Goal: Information Seeking & Learning: Learn about a topic

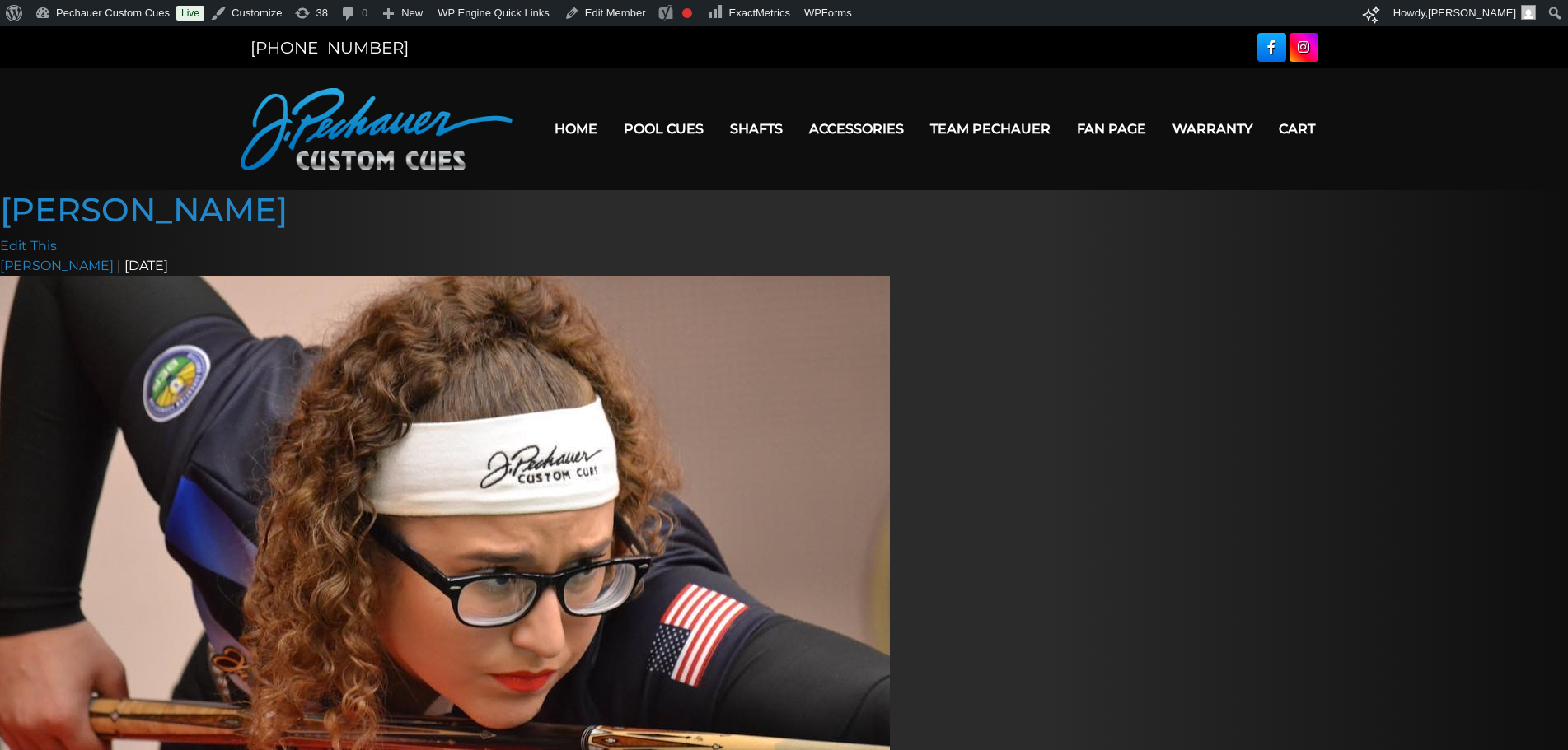
click at [1139, 126] on link "Fan Page" at bounding box center [1111, 129] width 96 height 42
click at [1010, 137] on link "Team Pechauer" at bounding box center [990, 129] width 147 height 42
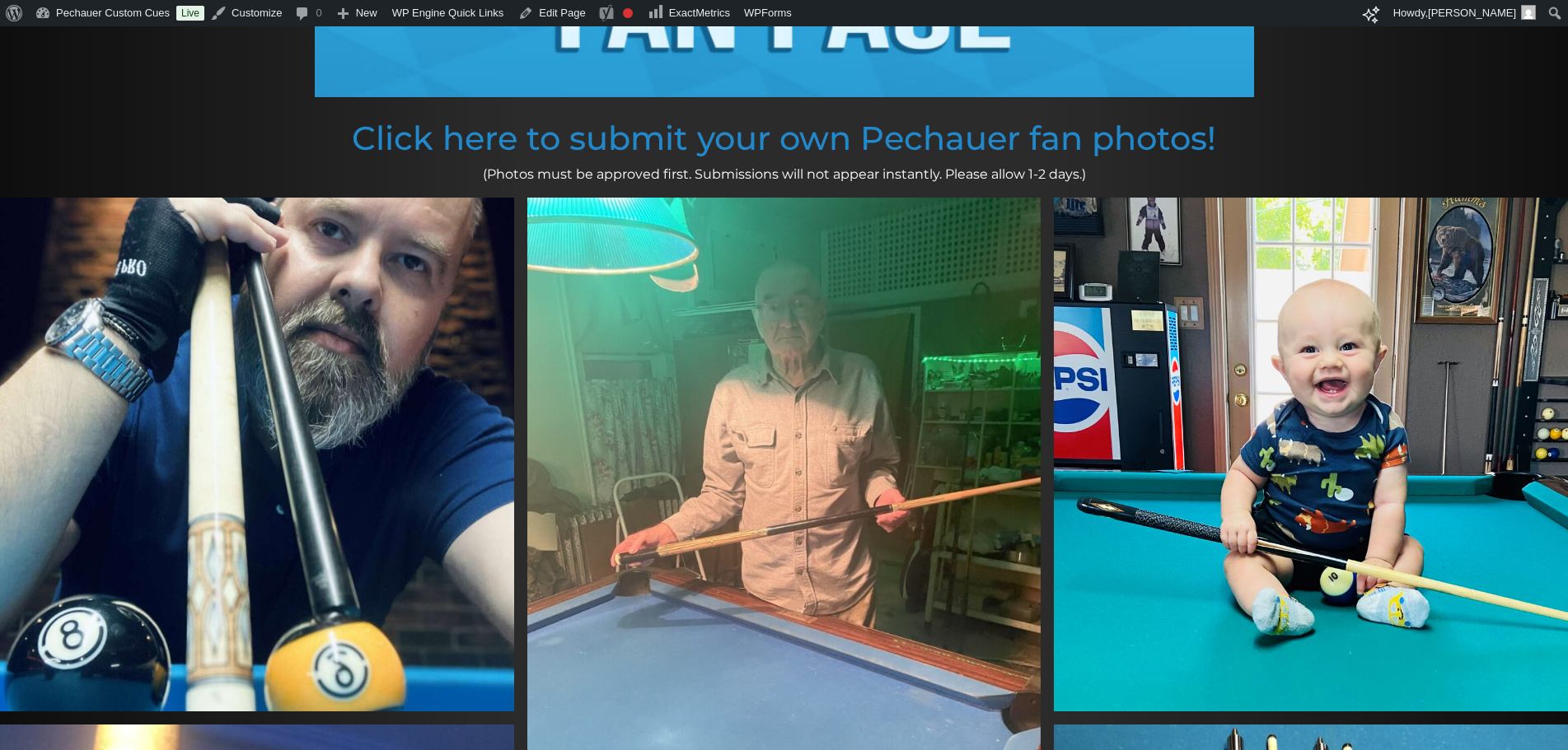
scroll to position [360, 0]
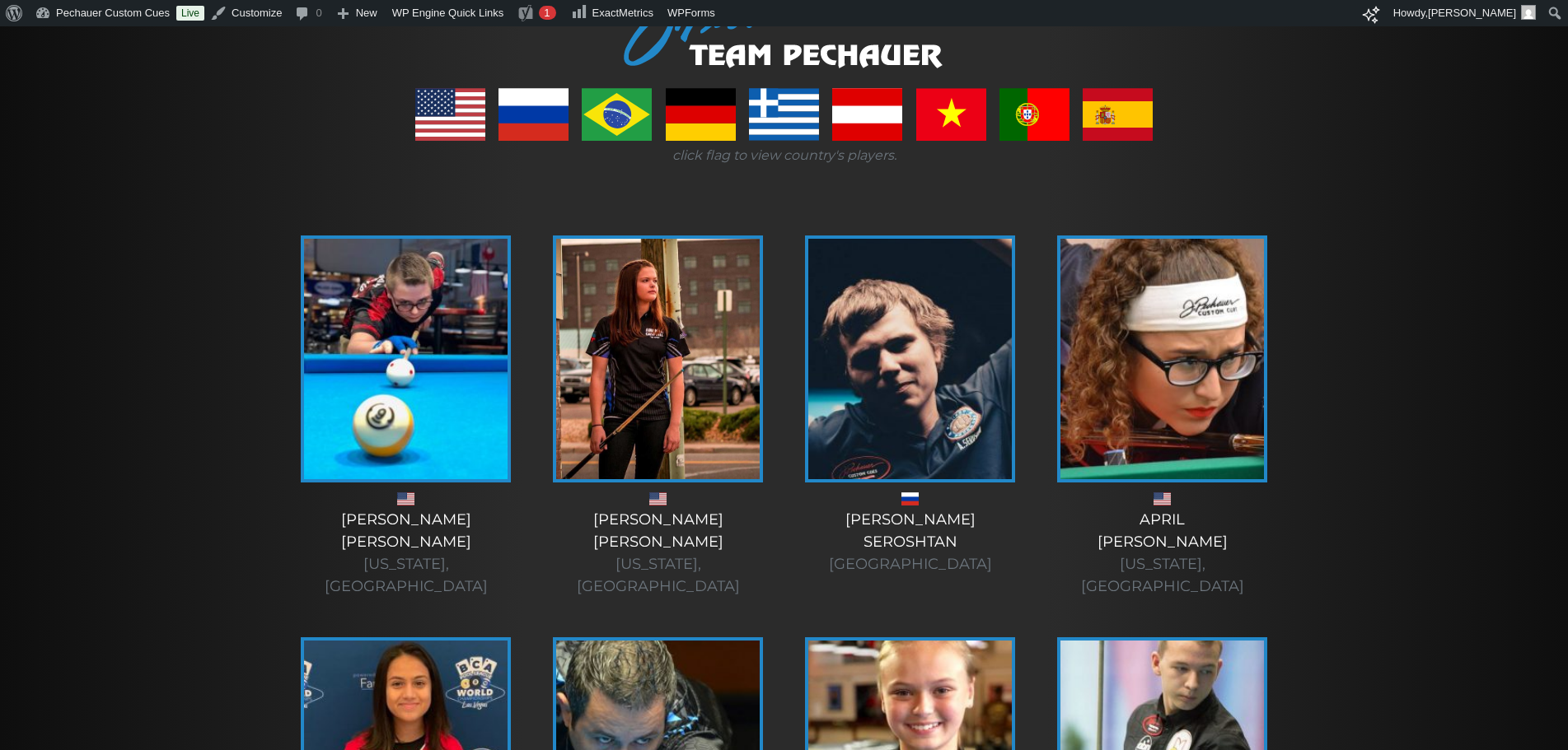
scroll to position [288, 0]
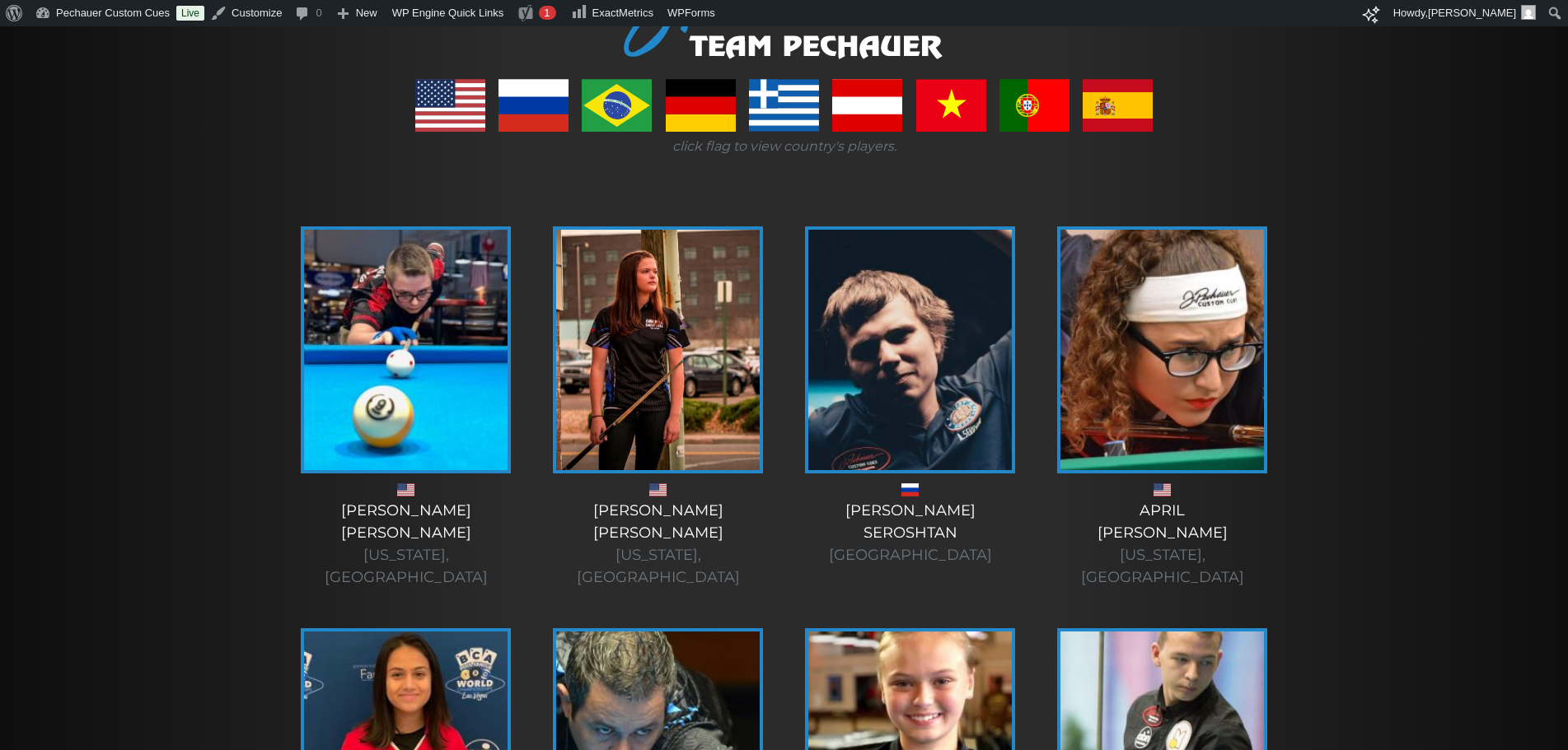
click at [1179, 375] on img at bounding box center [1162, 350] width 203 height 241
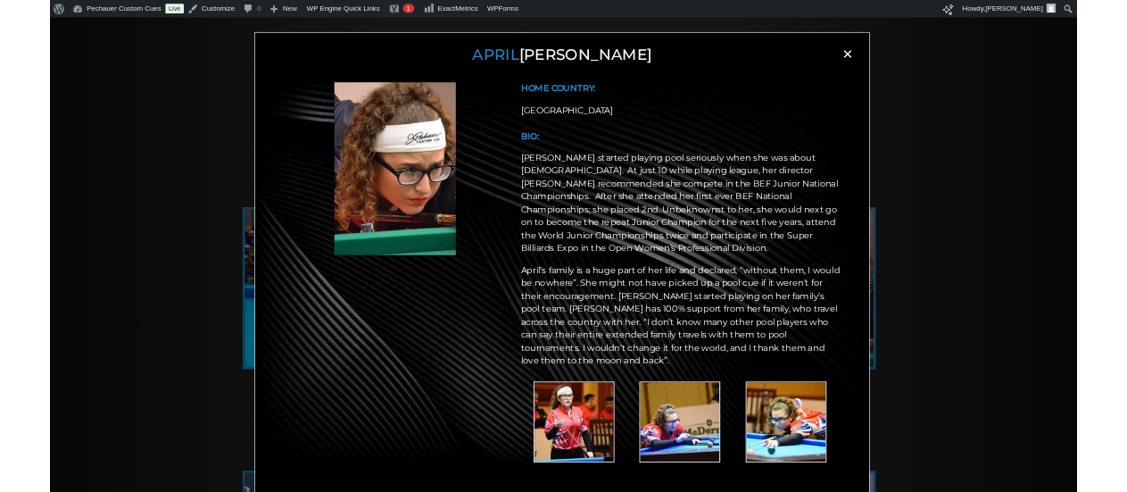
scroll to position [211, 0]
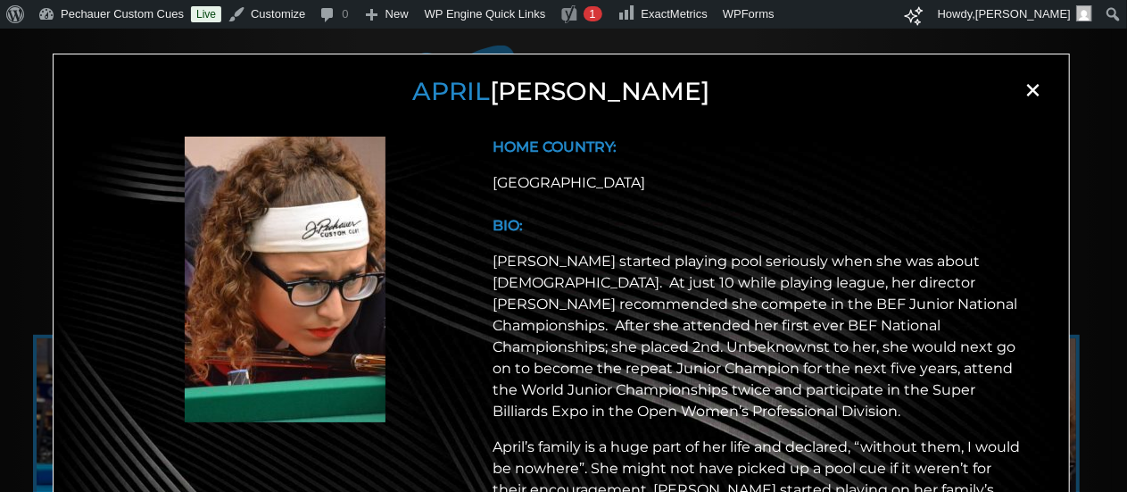
click at [749, 337] on p "[PERSON_NAME] started playing pool seriously when she was about [DEMOGRAPHIC_DA…" at bounding box center [760, 336] width 532 height 171
